Goal: Information Seeking & Learning: Understand process/instructions

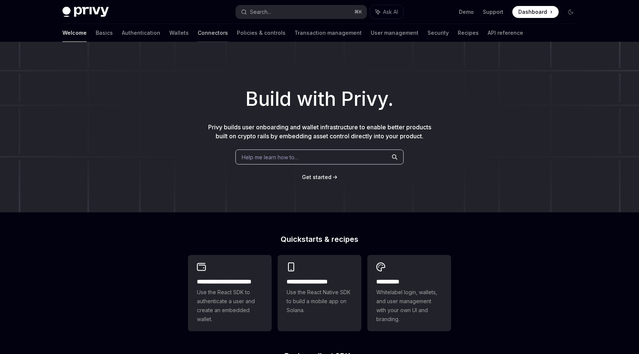
click at [198, 36] on link "Connectors" at bounding box center [213, 33] width 30 height 18
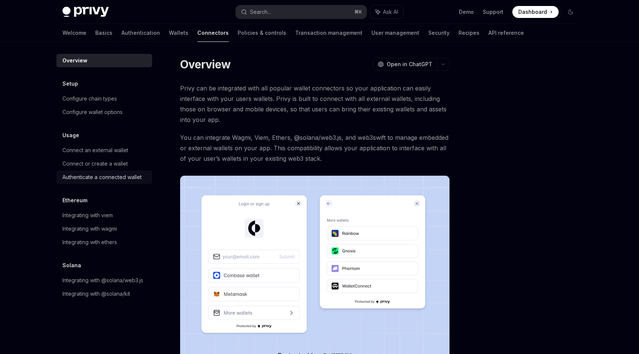
click at [97, 181] on div "Authenticate a connected wallet" at bounding box center [101, 177] width 79 height 9
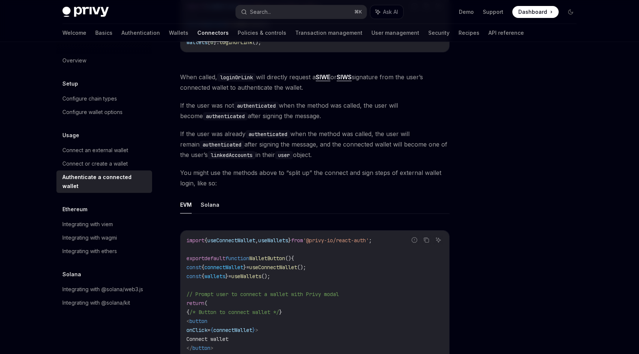
scroll to position [217, 0]
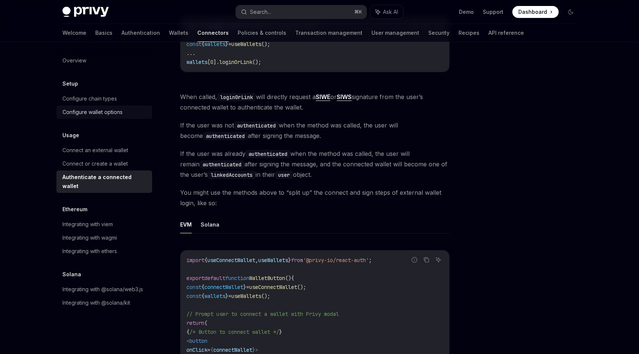
click at [100, 112] on div "Configure wallet options" at bounding box center [92, 112] width 60 height 9
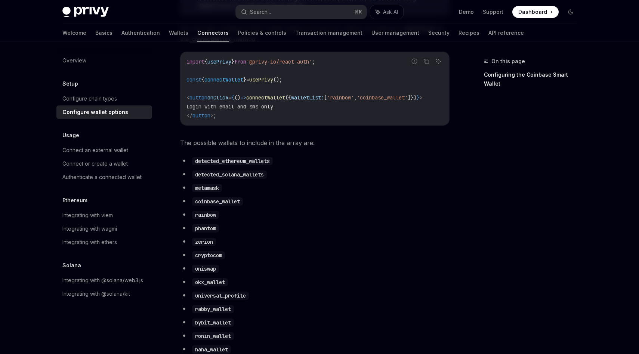
scroll to position [332, 0]
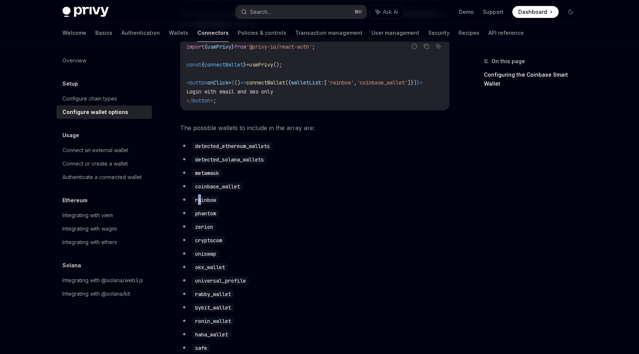
drag, startPoint x: 197, startPoint y: 207, endPoint x: 202, endPoint y: 207, distance: 5.2
click at [202, 204] on code "rainbow" at bounding box center [205, 200] width 27 height 8
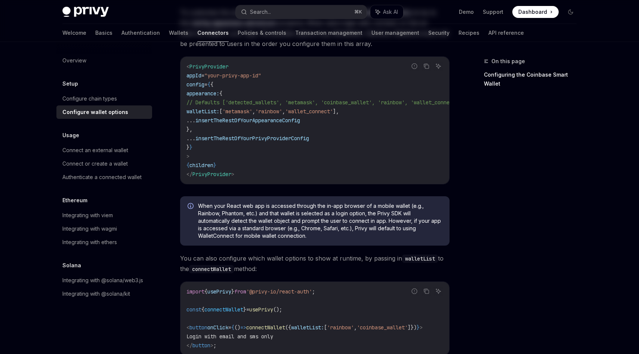
scroll to position [0, 0]
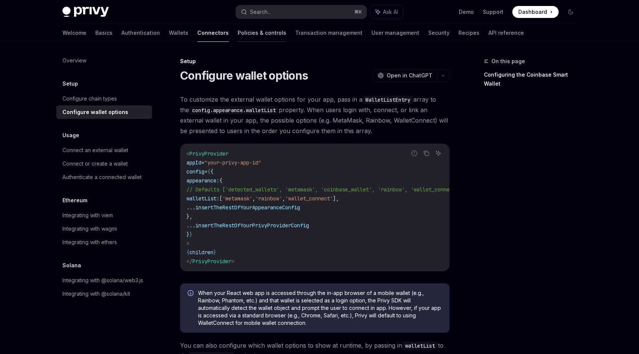
click at [238, 32] on link "Policies & controls" at bounding box center [262, 33] width 49 height 18
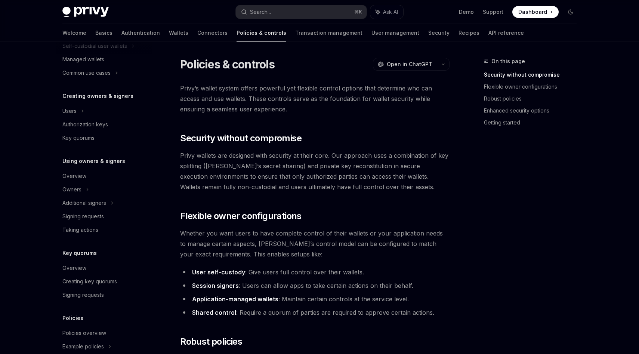
scroll to position [172, 0]
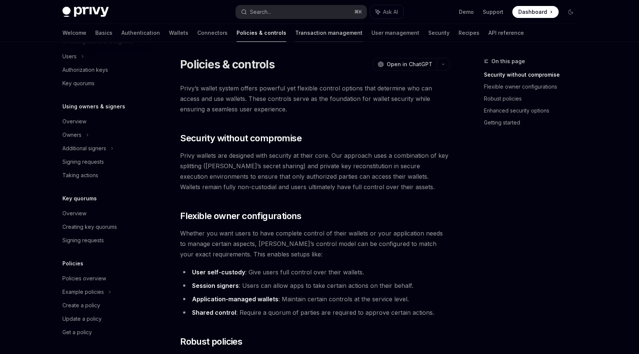
click at [295, 40] on link "Transaction management" at bounding box center [328, 33] width 67 height 18
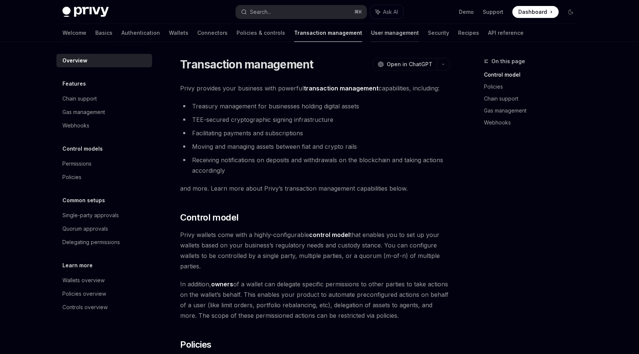
click at [371, 36] on link "User management" at bounding box center [395, 33] width 48 height 18
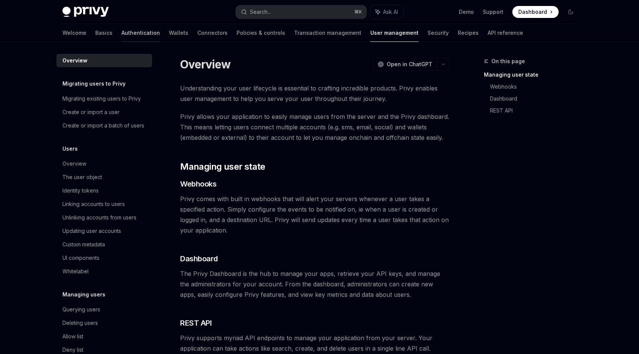
click at [121, 35] on link "Authentication" at bounding box center [140, 33] width 38 height 18
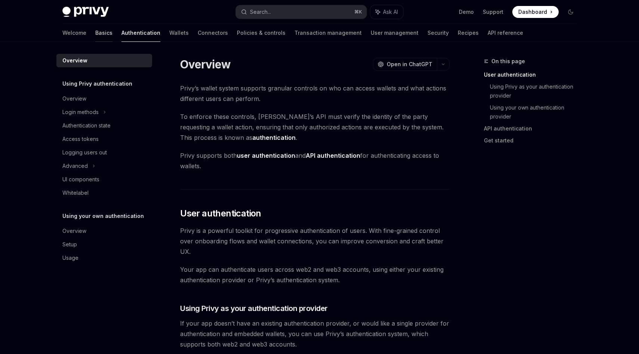
click at [95, 33] on link "Basics" at bounding box center [103, 33] width 17 height 18
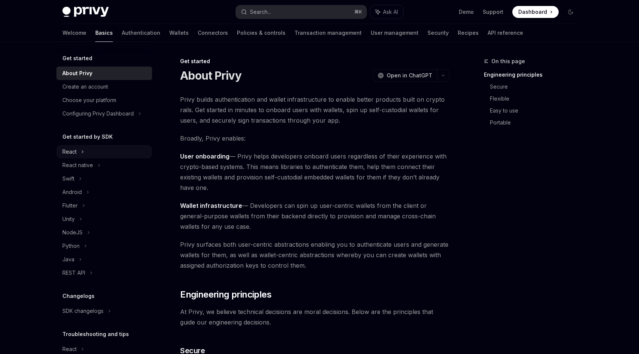
click at [82, 150] on icon at bounding box center [82, 151] width 3 height 9
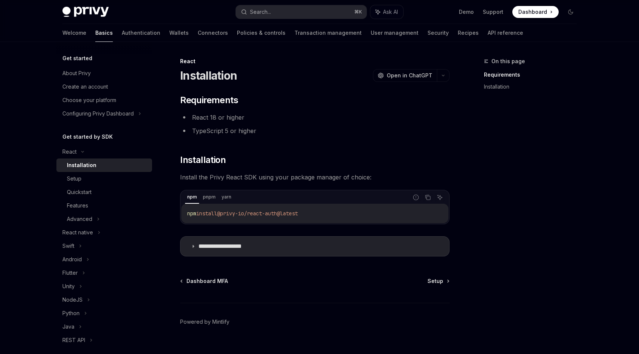
drag, startPoint x: 224, startPoint y: 215, endPoint x: 322, endPoint y: 214, distance: 97.5
click at [322, 214] on code "npm install @privy-io/react-auth@latest" at bounding box center [314, 213] width 255 height 9
drag, startPoint x: 186, startPoint y: 214, endPoint x: 341, endPoint y: 213, distance: 154.6
click at [341, 213] on div "yarn add @privy-io/react-auth@latest" at bounding box center [314, 213] width 267 height 19
copy span "yarn add @privy-io/react-auth@latest"
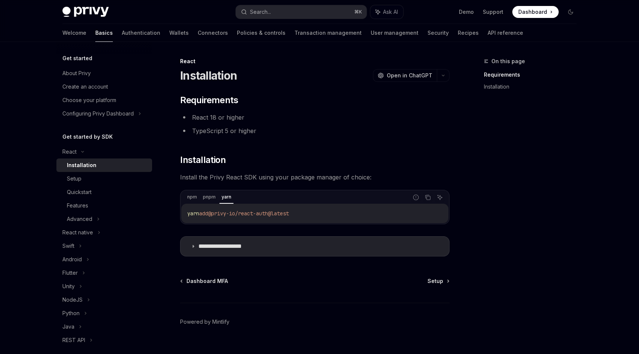
scroll to position [13, 0]
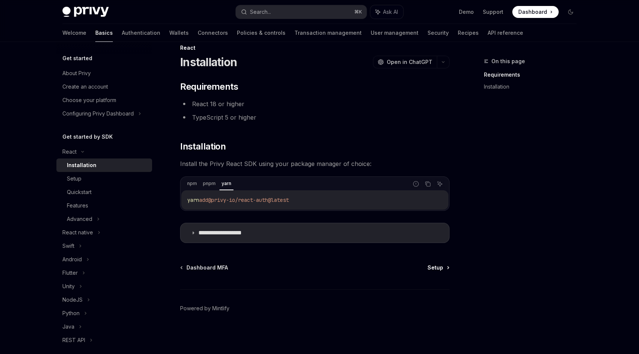
click at [448, 266] on icon at bounding box center [447, 267] width 1 height 2
type textarea "*"
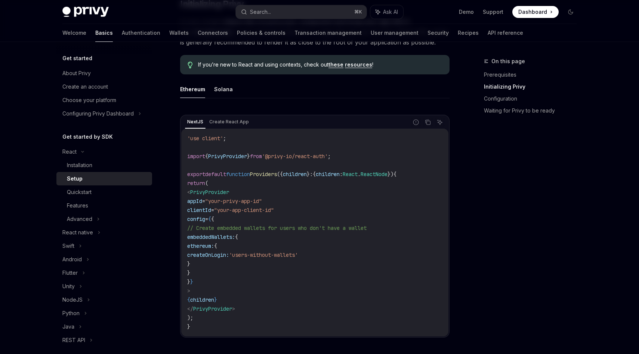
scroll to position [242, 0]
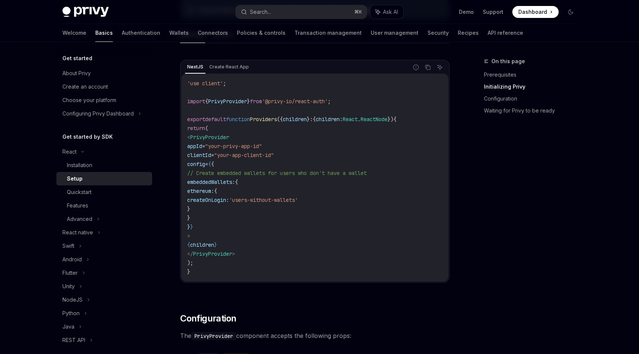
drag, startPoint x: 198, startPoint y: 140, endPoint x: 258, endPoint y: 140, distance: 60.1
click at [258, 140] on code "'use client' ; import { PrivyProvider } from '@privy-io/react-auth' ; export de…" at bounding box center [314, 177] width 255 height 197
drag, startPoint x: 201, startPoint y: 137, endPoint x: 273, endPoint y: 137, distance: 71.7
click at [273, 137] on code "'use client' ; import { PrivyProvider } from '@privy-io/react-auth' ; export de…" at bounding box center [314, 177] width 255 height 197
copy span "< PrivyProvider"
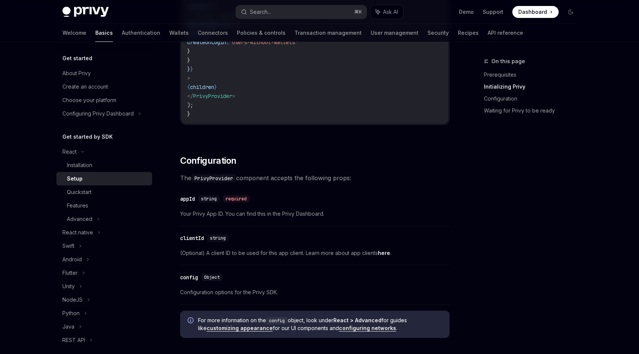
scroll to position [400, 0]
click at [387, 251] on link "here" at bounding box center [384, 252] width 12 height 7
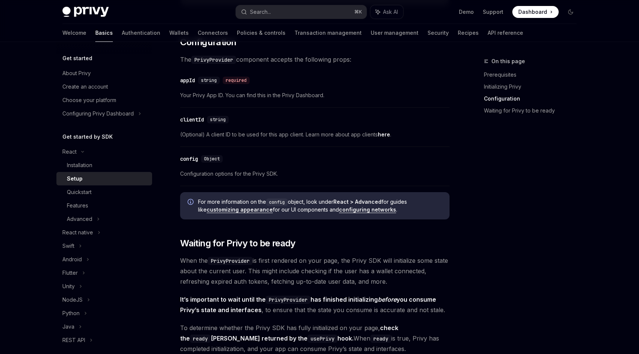
scroll to position [520, 0]
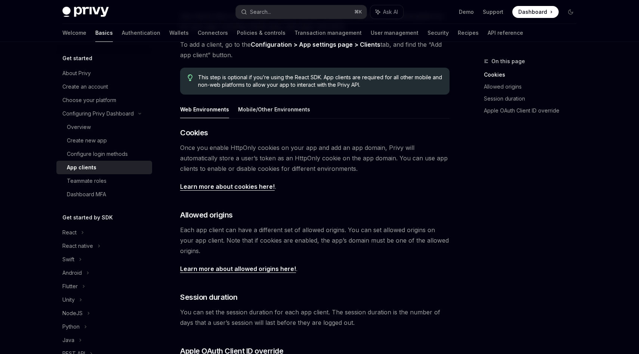
scroll to position [84, 0]
click at [274, 109] on button "Mobile/Other Environments" at bounding box center [274, 108] width 72 height 18
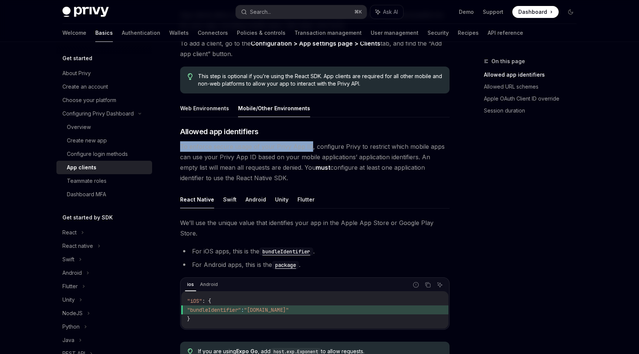
drag, startPoint x: 182, startPoint y: 146, endPoint x: 306, endPoint y: 146, distance: 124.4
click at [306, 146] on span "To enforce secure usage of your Privy App ID, configure Privy to restrict which…" at bounding box center [314, 162] width 269 height 42
click at [316, 147] on span "To enforce secure usage of your Privy App ID, configure Privy to restrict which…" at bounding box center [314, 162] width 269 height 42
click at [329, 147] on span "To enforce secure usage of your Privy App ID, configure Privy to restrict which…" at bounding box center [314, 162] width 269 height 42
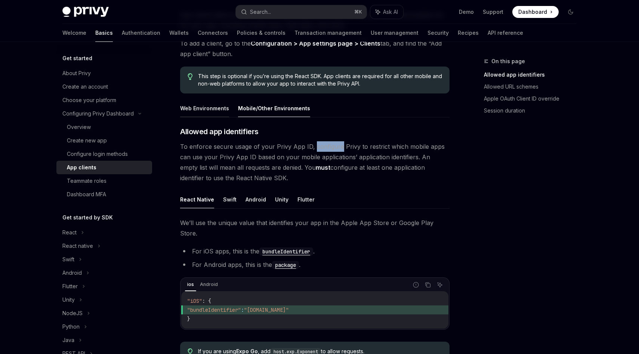
click at [200, 106] on button "Web Environments" at bounding box center [204, 108] width 49 height 18
type textarea "*"
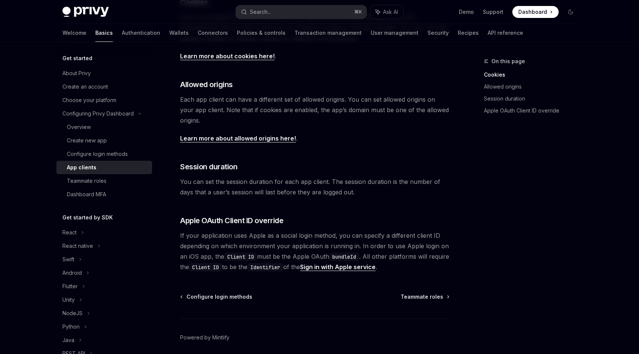
scroll to position [215, 0]
